Goal: Information Seeking & Learning: Learn about a topic

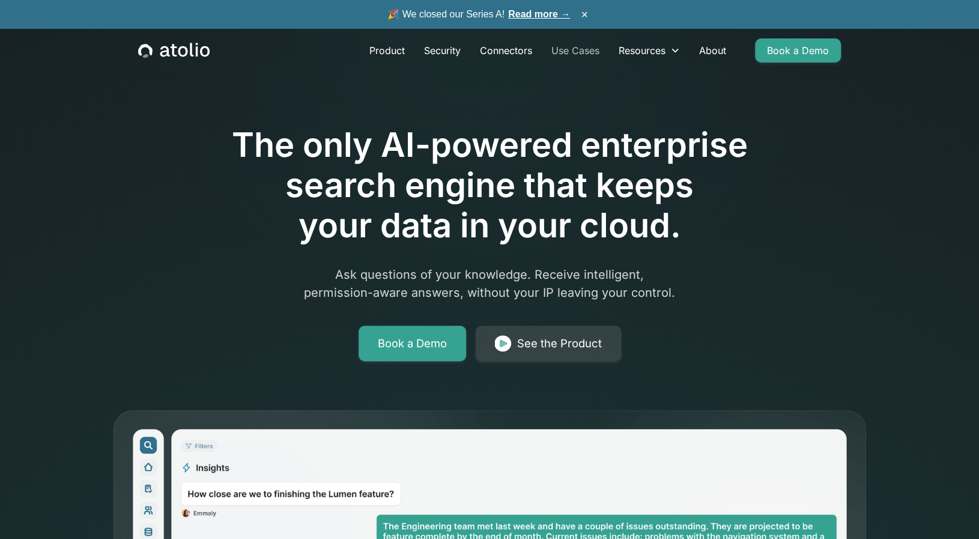
click at [566, 51] on link "Use Cases" at bounding box center [575, 50] width 67 height 24
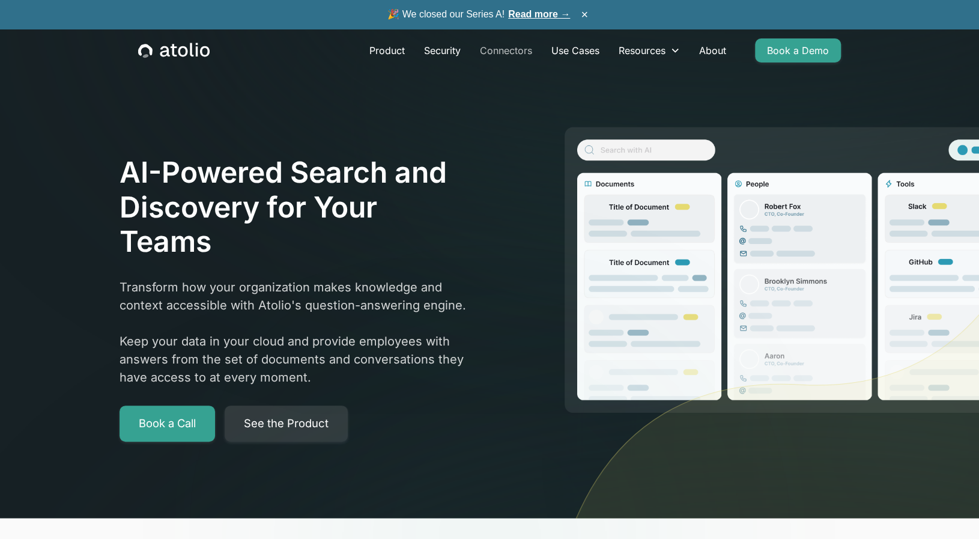
click at [510, 52] on link "Connectors" at bounding box center [505, 50] width 71 height 24
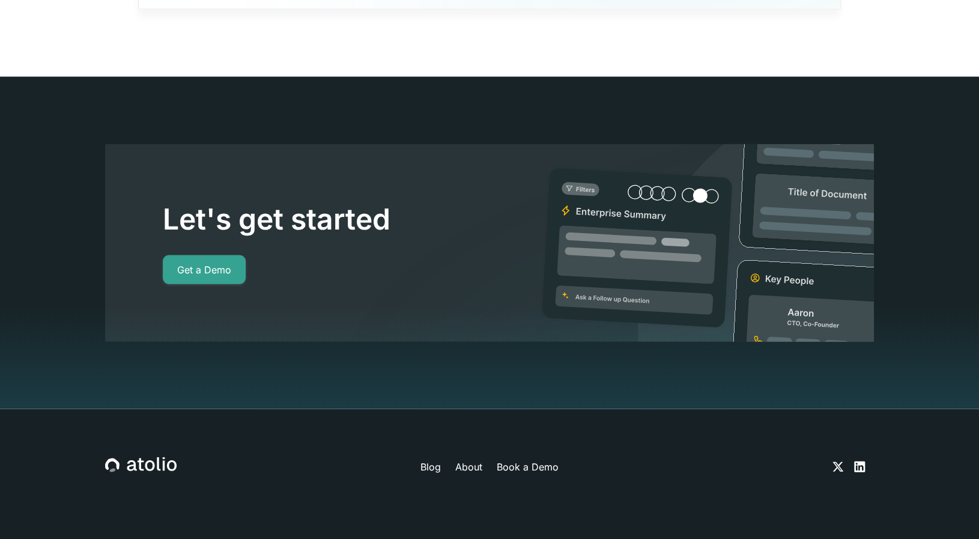
scroll to position [11083, 0]
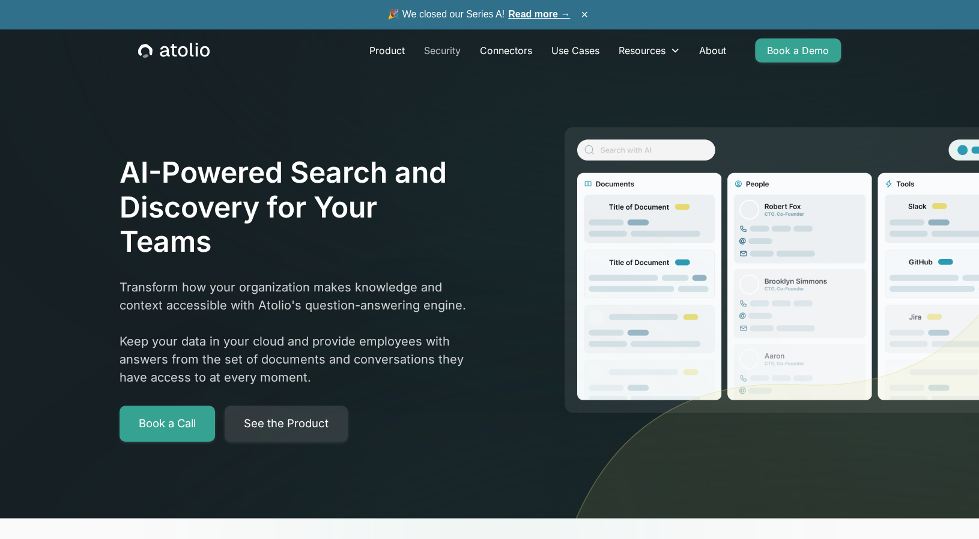
click at [440, 53] on link "Security" at bounding box center [443, 50] width 56 height 24
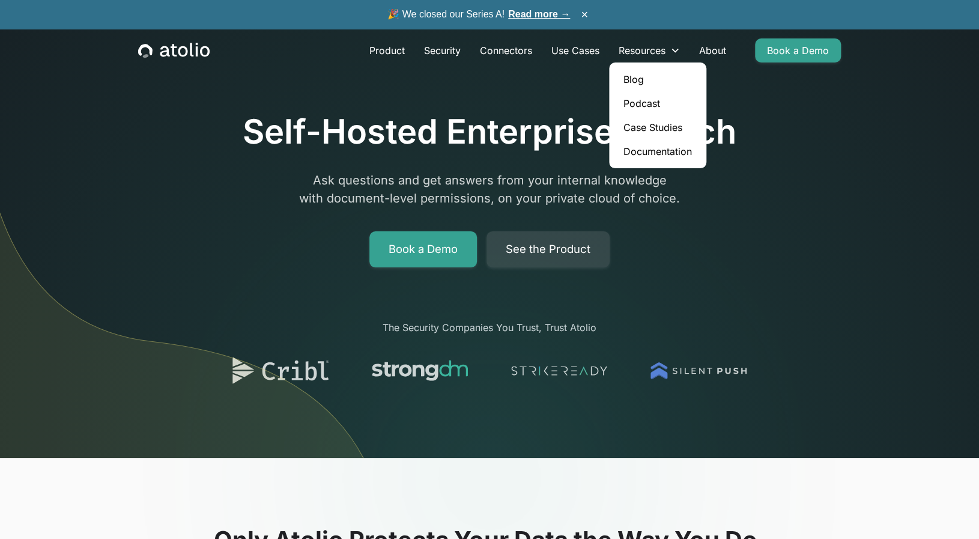
click at [665, 149] on link "Documentation" at bounding box center [658, 151] width 88 height 24
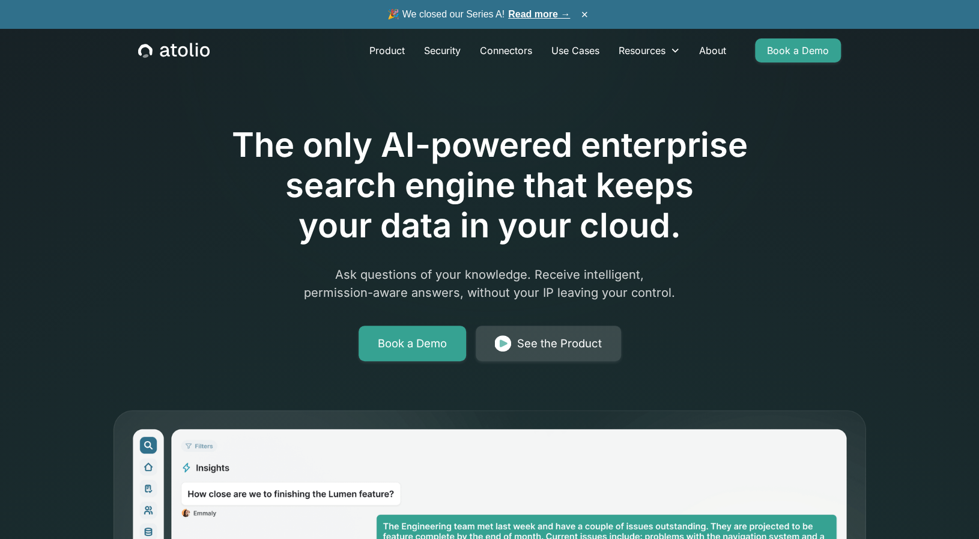
click at [554, 352] on link "See the Product" at bounding box center [548, 344] width 145 height 36
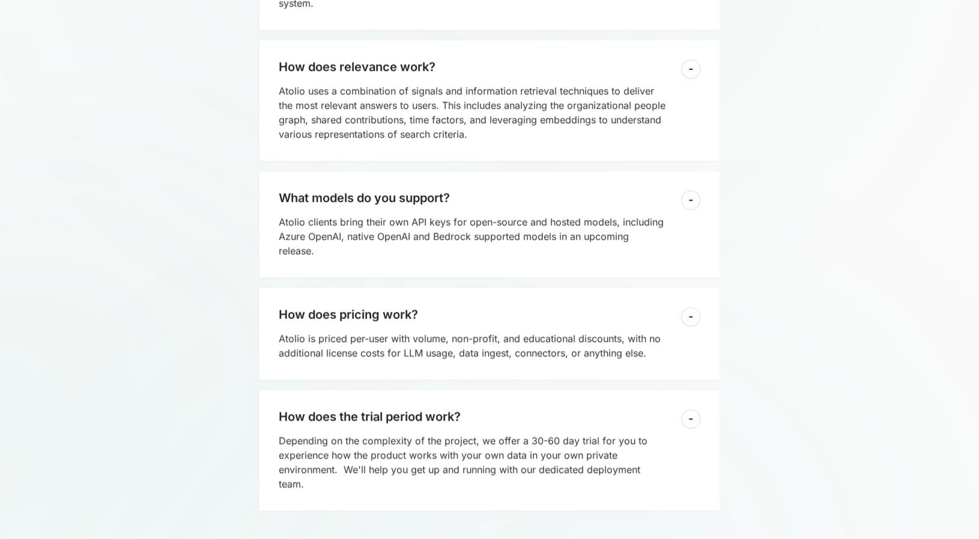
scroll to position [3109, 0]
